Goal: Download file/media

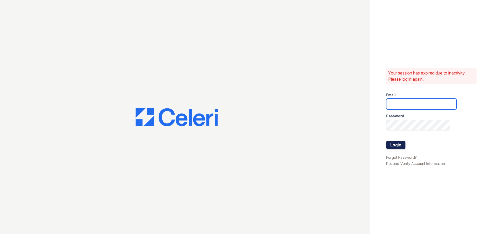
type input "[EMAIL_ADDRESS][DOMAIN_NAME]"
click at [395, 142] on button "Login" at bounding box center [395, 145] width 19 height 8
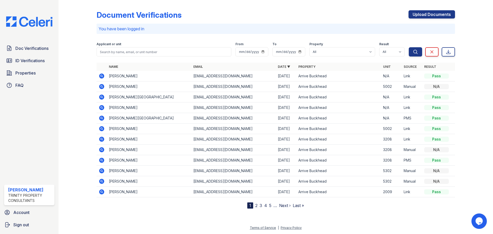
click at [101, 76] on icon at bounding box center [102, 76] width 6 height 6
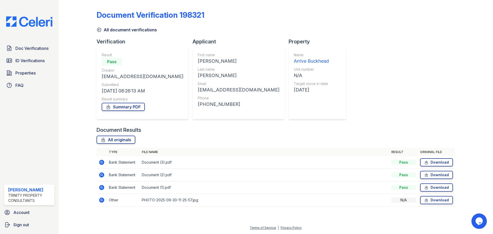
click at [104, 199] on icon at bounding box center [101, 199] width 5 height 5
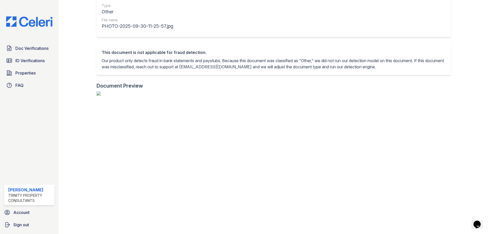
scroll to position [180, 0]
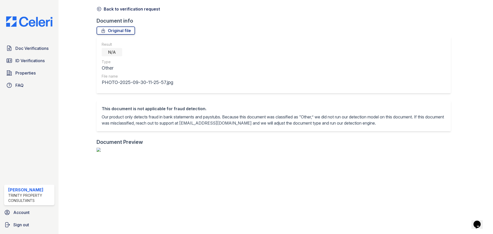
scroll to position [0, 0]
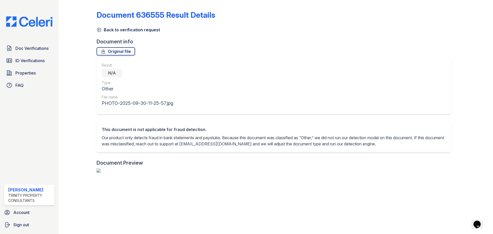
click at [99, 29] on icon at bounding box center [98, 29] width 5 height 5
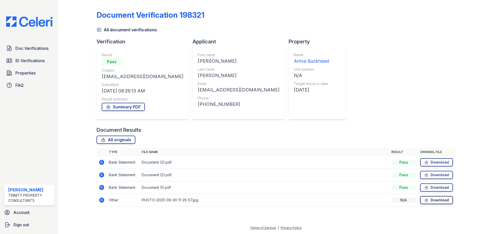
click at [448, 201] on link "Download" at bounding box center [436, 200] width 33 height 8
click at [360, 18] on div "Document Verification 198321" at bounding box center [275, 16] width 358 height 13
click at [99, 30] on icon at bounding box center [99, 30] width 4 height 4
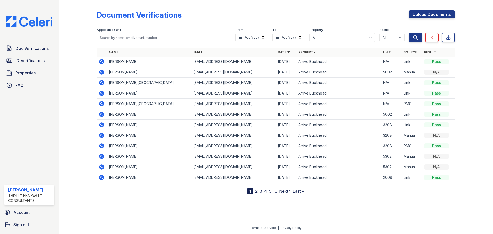
click at [101, 62] on icon at bounding box center [102, 61] width 6 height 6
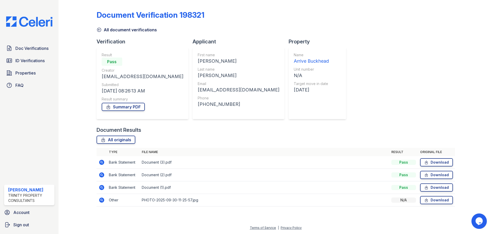
click at [101, 200] on icon at bounding box center [101, 199] width 1 height 1
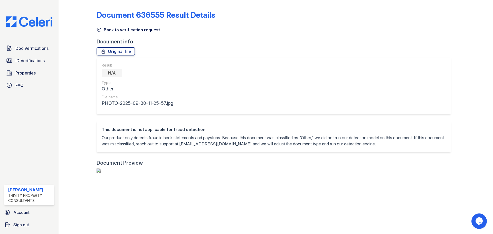
click at [98, 27] on icon at bounding box center [98, 29] width 5 height 5
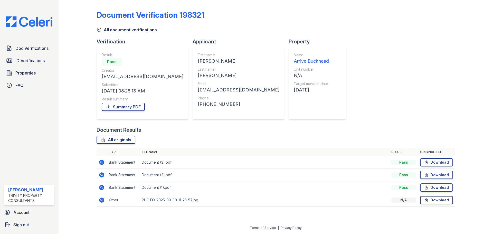
click at [430, 202] on link "Download" at bounding box center [436, 200] width 33 height 8
click at [100, 31] on icon at bounding box center [98, 29] width 5 height 5
